Goal: Task Accomplishment & Management: Manage account settings

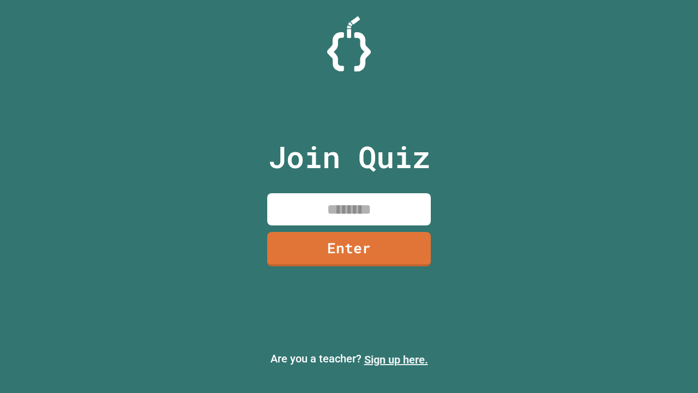
click at [396, 360] on link "Sign up here." at bounding box center [396, 359] width 64 height 13
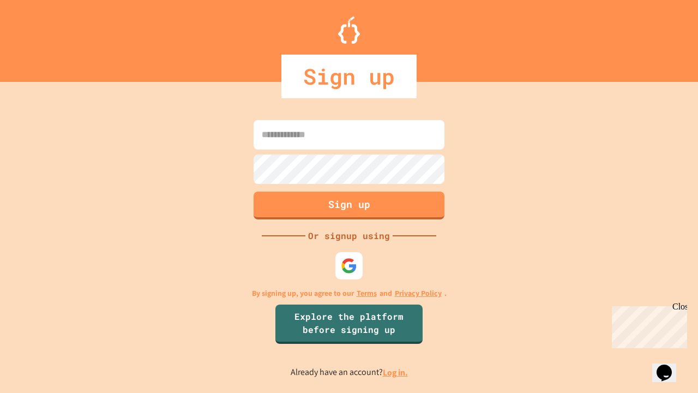
click at [396, 372] on link "Log in." at bounding box center [395, 372] width 25 height 11
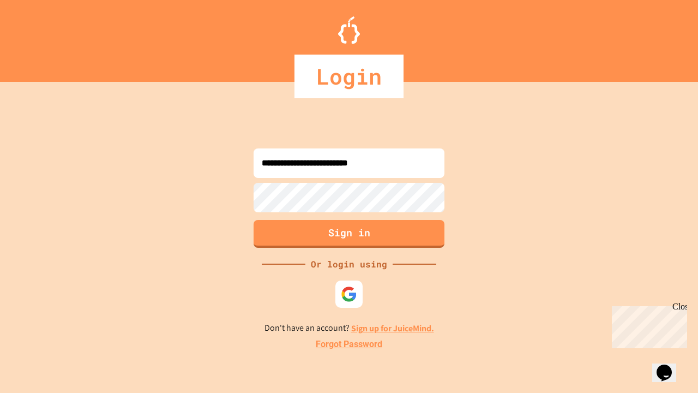
type input "**********"
